Goal: Transaction & Acquisition: Subscribe to service/newsletter

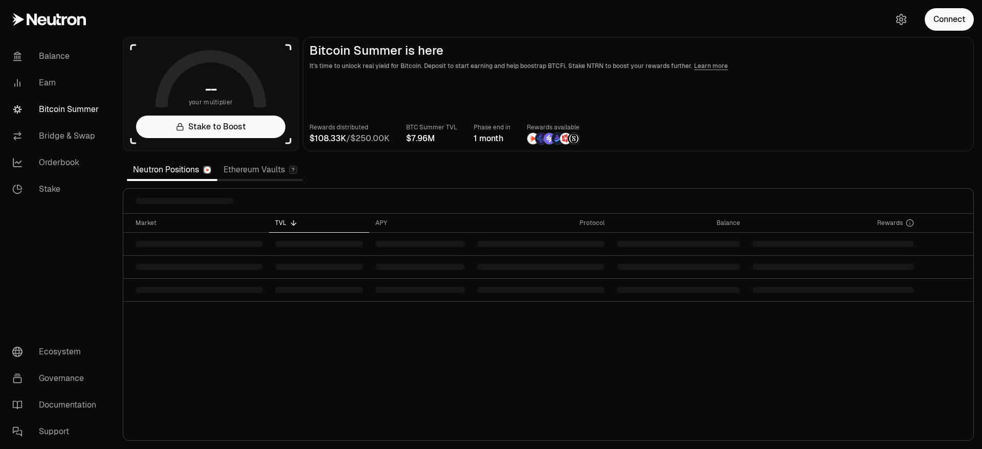
click at [943, 25] on button "Connect" at bounding box center [949, 19] width 49 height 23
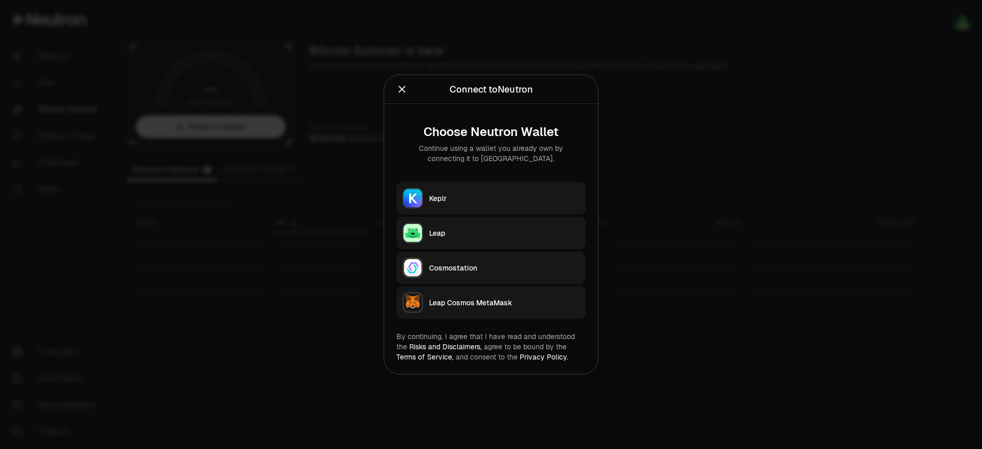
click at [437, 199] on div "Keplr" at bounding box center [504, 198] width 150 height 10
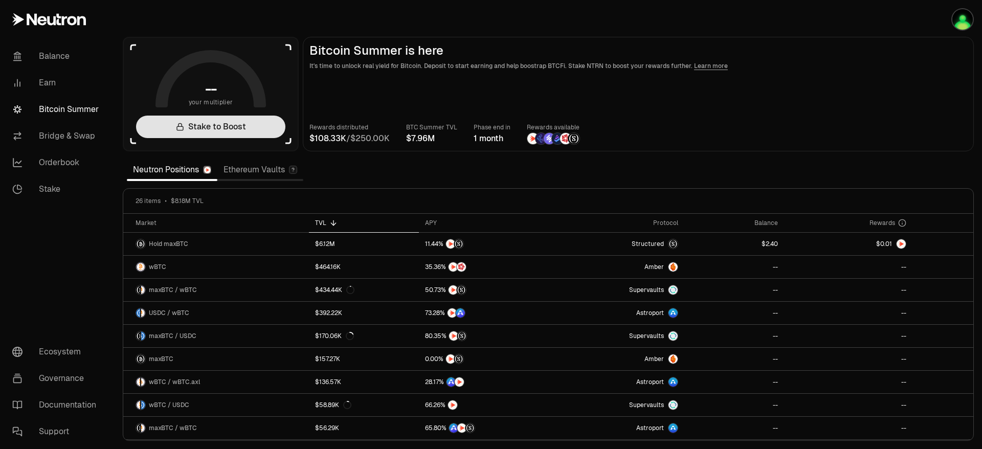
click at [265, 124] on link "Stake to Boost" at bounding box center [210, 127] width 149 height 23
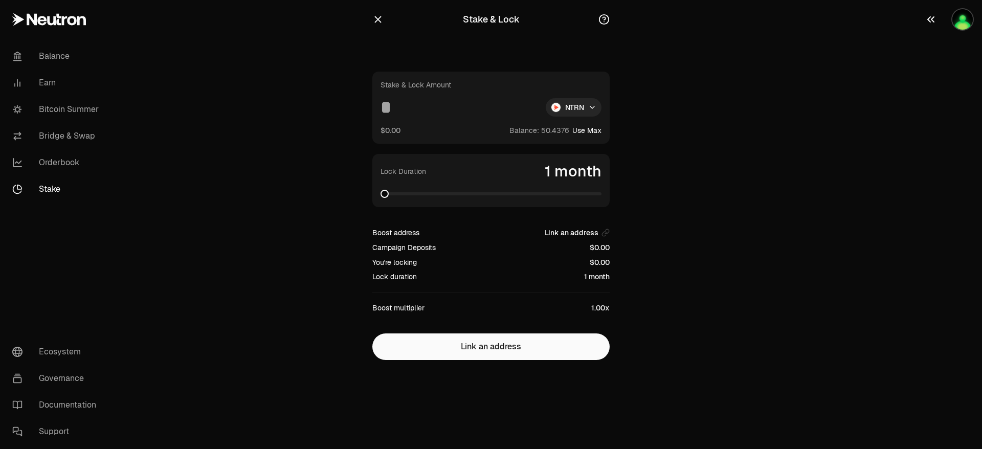
click at [960, 27] on img "button" at bounding box center [962, 19] width 20 height 20
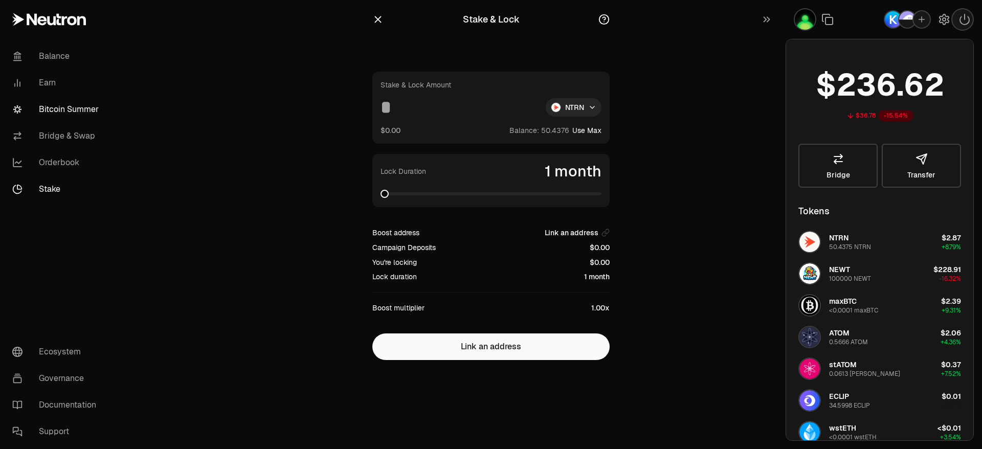
click at [80, 103] on link "Bitcoin Summer" at bounding box center [57, 109] width 106 height 27
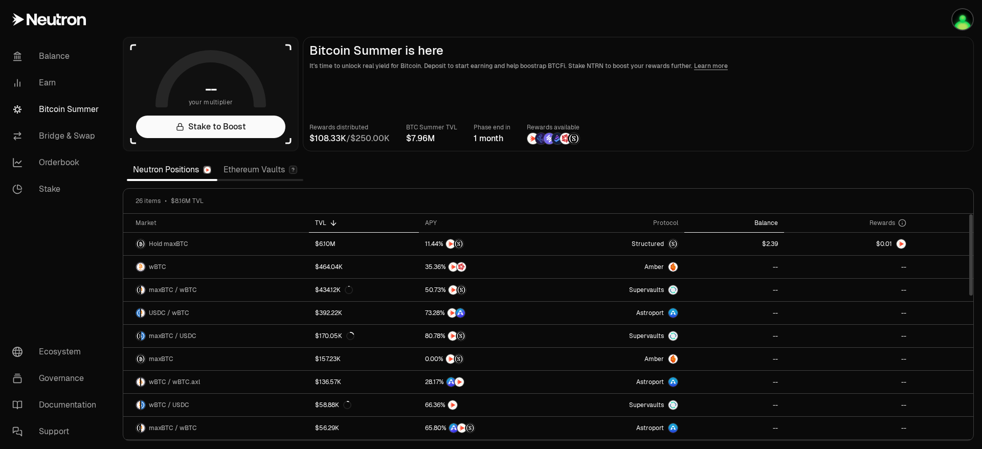
click at [775, 223] on div "Balance" at bounding box center [735, 223] width 88 height 8
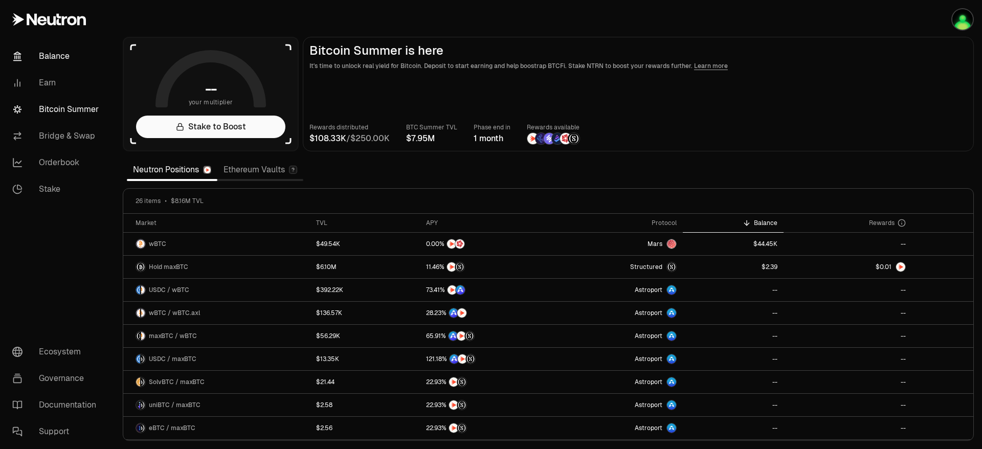
click at [68, 57] on link "Balance" at bounding box center [57, 56] width 106 height 27
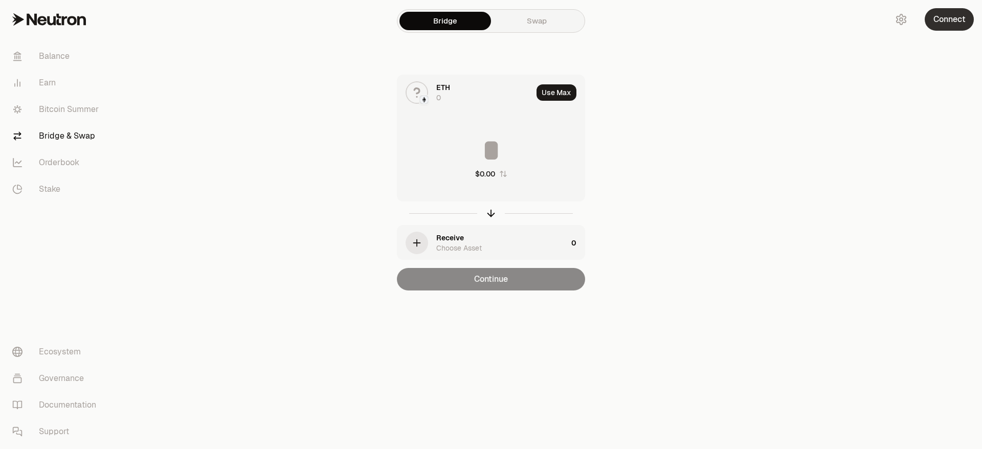
click at [952, 18] on button "Connect" at bounding box center [949, 19] width 49 height 23
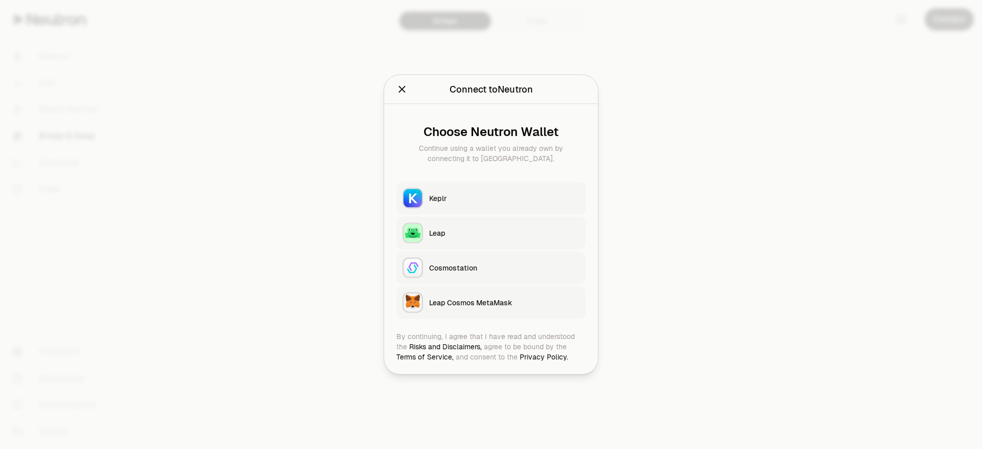
click at [474, 201] on div "Keplr" at bounding box center [504, 198] width 150 height 10
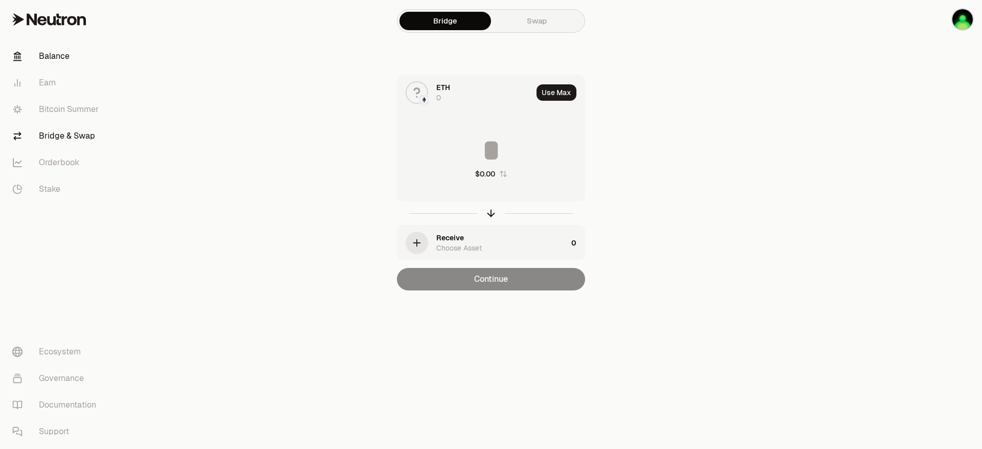
click at [64, 52] on link "Balance" at bounding box center [57, 56] width 106 height 27
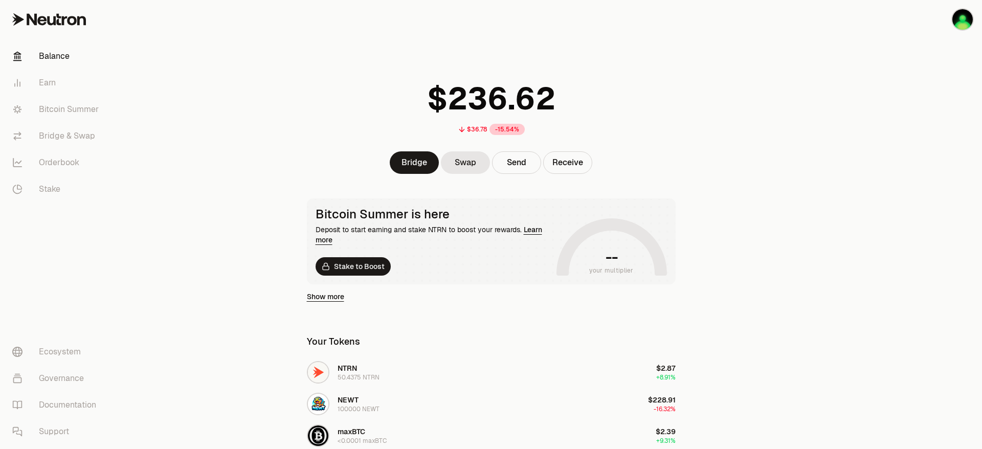
click at [328, 293] on link "Show more" at bounding box center [325, 297] width 37 height 10
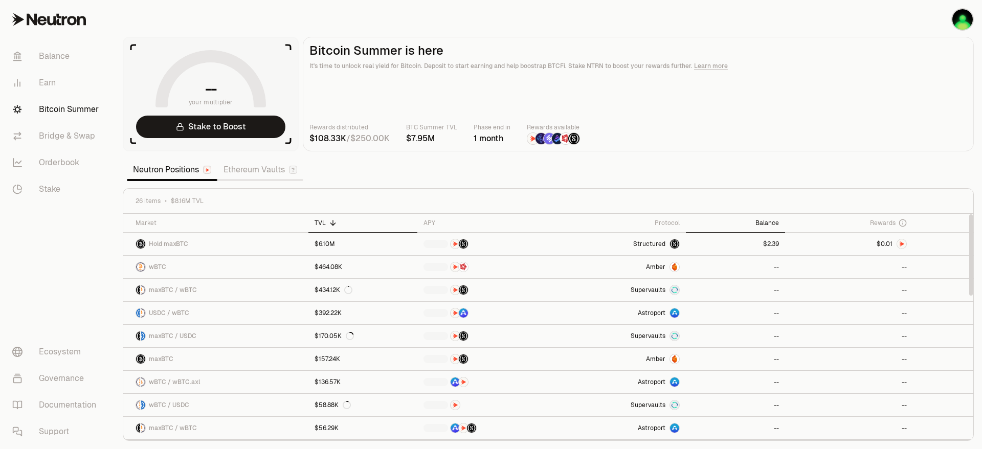
click at [776, 224] on div "Balance" at bounding box center [735, 223] width 87 height 8
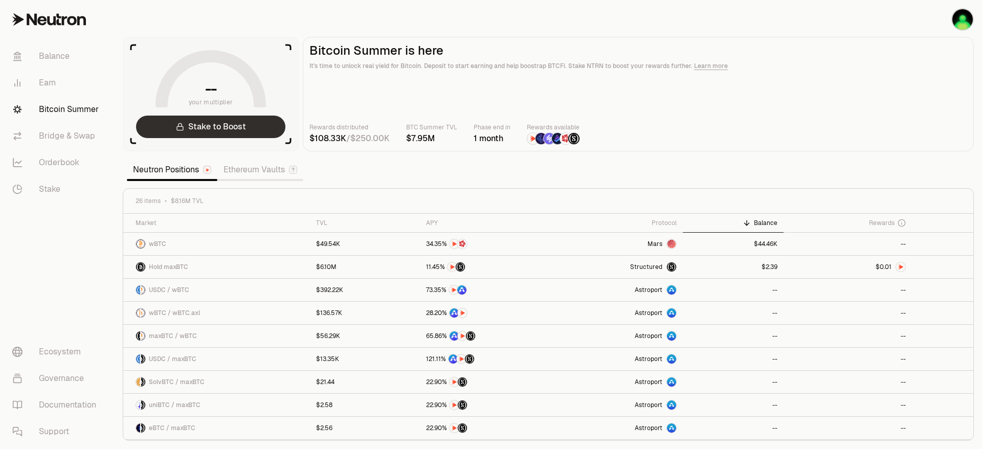
click at [266, 123] on link "Stake to Boost" at bounding box center [210, 127] width 149 height 23
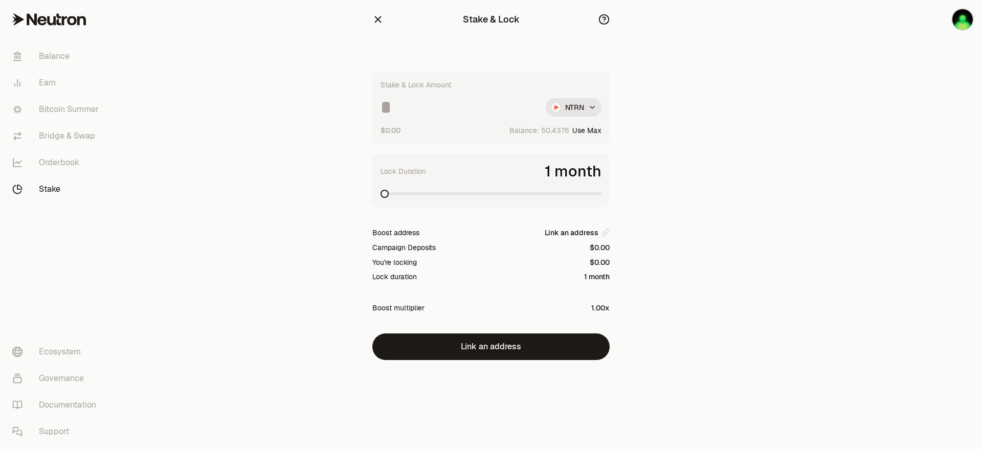
click at [379, 25] on icon "button" at bounding box center [377, 19] width 11 height 11
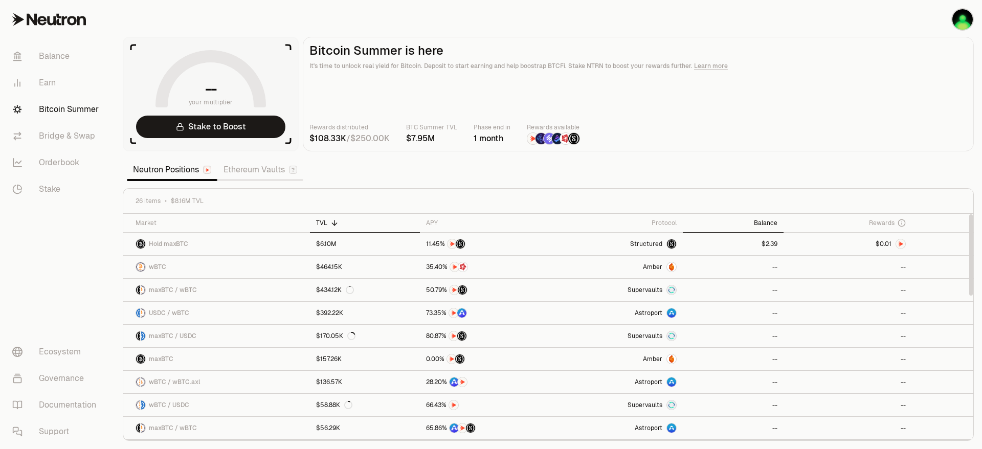
click at [766, 223] on div "Balance" at bounding box center [733, 223] width 88 height 8
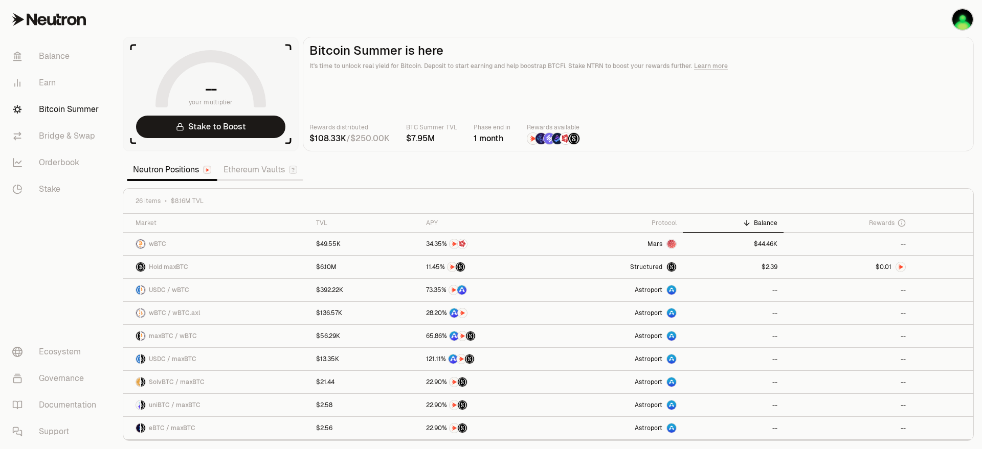
click at [812, 37] on main "Bitcoin Summer is here It's time to unlock real yield for Bitcoin. Deposit to s…" at bounding box center [638, 94] width 671 height 115
